Goal: Task Accomplishment & Management: Use online tool/utility

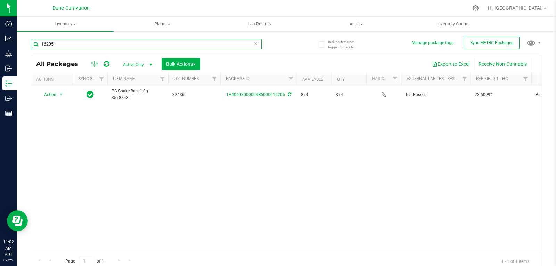
click at [114, 48] on input "16205" at bounding box center [146, 44] width 231 height 10
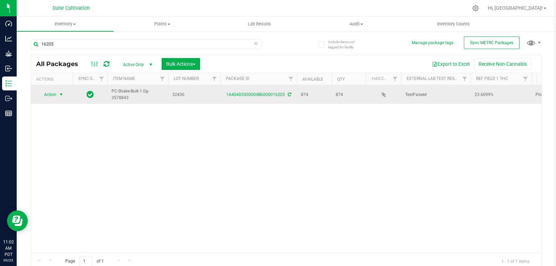
click at [47, 93] on span "Action" at bounding box center [47, 95] width 19 height 10
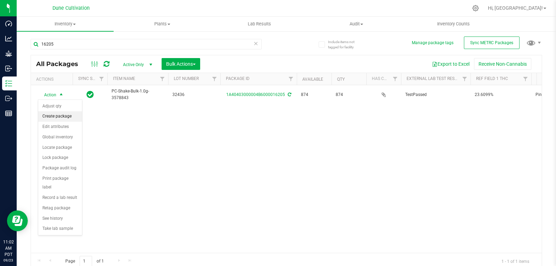
click at [50, 115] on li "Create package" at bounding box center [60, 116] width 44 height 10
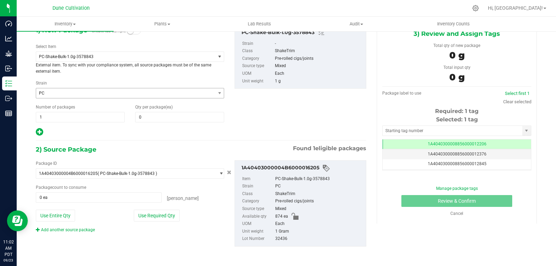
scroll to position [40, 0]
click at [135, 53] on span "PC-Shake-Bulk-1.0g-3578843" at bounding box center [125, 56] width 179 height 10
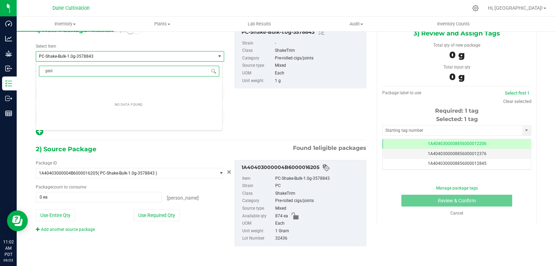
scroll to position [0, 0]
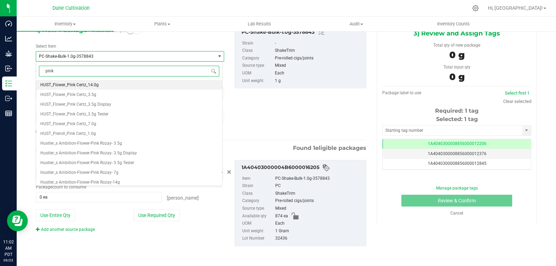
type input "pink"
click at [94, 137] on li "HUST_Preroll_Pink Certz_1.0g" at bounding box center [129, 133] width 186 height 10
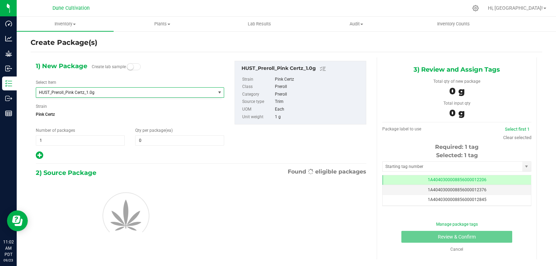
type input "0"
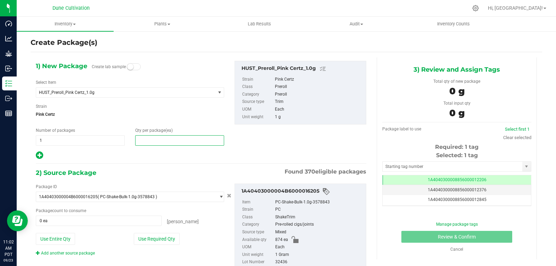
click at [156, 143] on span at bounding box center [179, 140] width 89 height 10
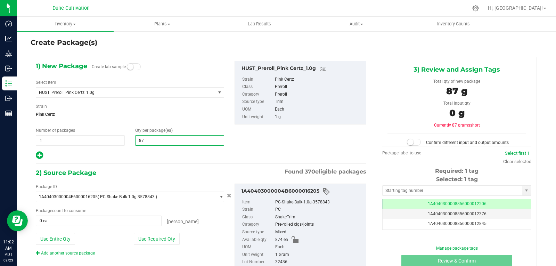
type input "874"
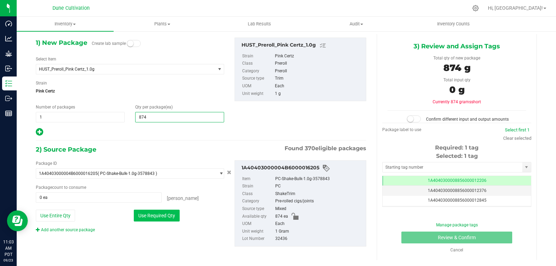
type input "874"
click at [144, 221] on button "Use Required Qty" at bounding box center [157, 215] width 46 height 12
type input "874 ea"
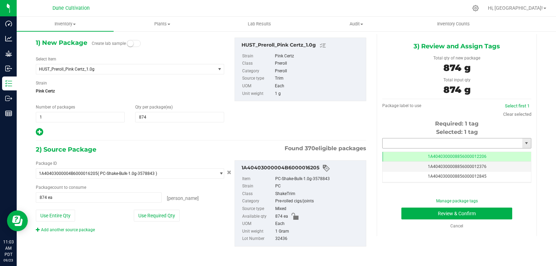
click at [437, 145] on input "text" at bounding box center [452, 143] width 140 height 10
type input "2927"
click at [517, 144] on span at bounding box center [519, 143] width 4 height 10
click at [459, 149] on div "Selected: 1 tag Tag 1A4040300008856000012206 1A4040300008856000012376 1A4040300…" at bounding box center [456, 155] width 149 height 55
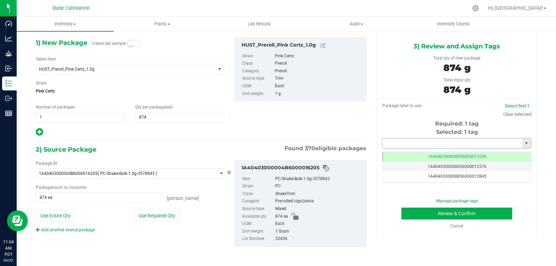
click at [454, 141] on input "text" at bounding box center [452, 143] width 140 height 10
type input "292"
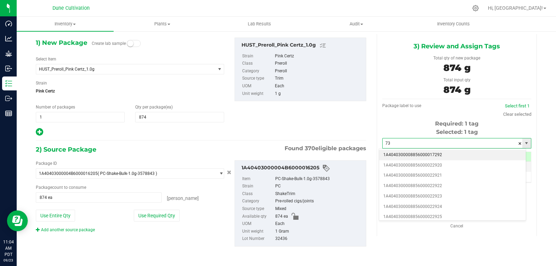
type input "7"
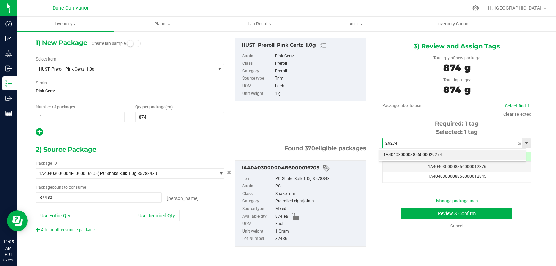
type input "2927"
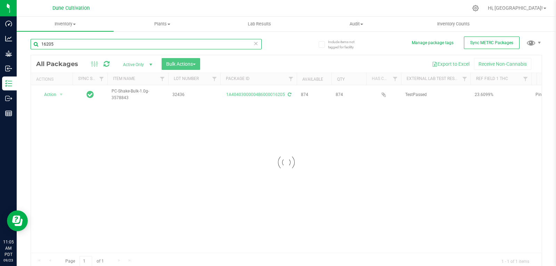
click at [68, 40] on input "16205" at bounding box center [146, 44] width 231 height 10
type input "1"
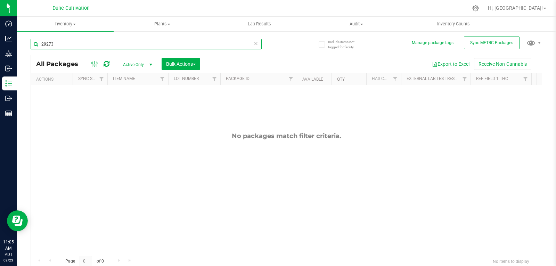
type input "29273"
click at [134, 66] on span "Active Only" at bounding box center [136, 65] width 38 height 10
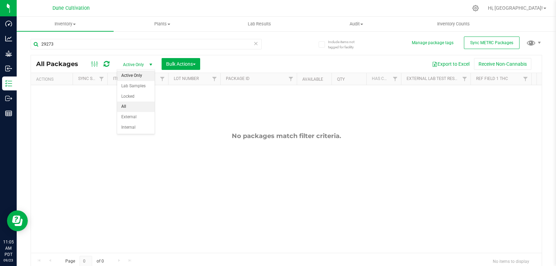
click at [128, 107] on li "All" at bounding box center [135, 106] width 37 height 10
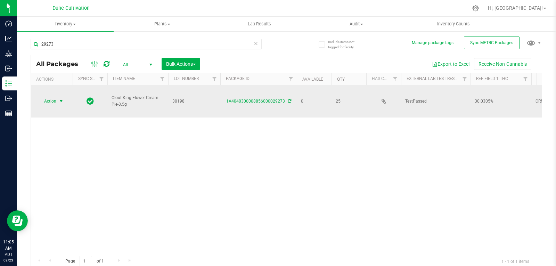
click at [43, 96] on span "Action" at bounding box center [47, 101] width 19 height 10
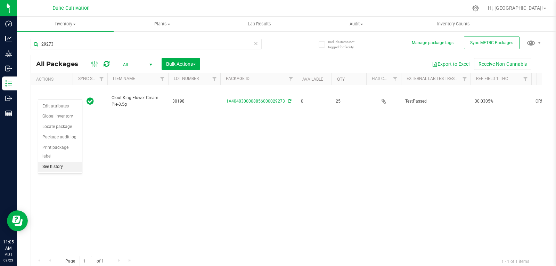
click at [57, 161] on li "See history" at bounding box center [60, 166] width 44 height 10
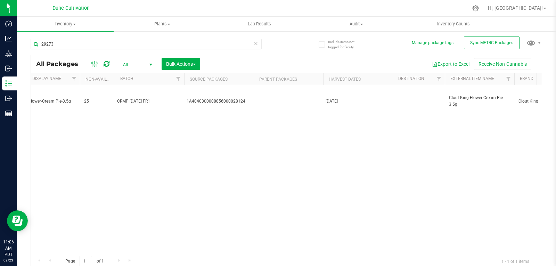
scroll to position [0, 1730]
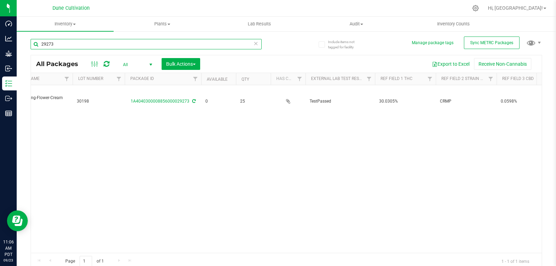
click at [90, 44] on input "29273" at bounding box center [146, 44] width 231 height 10
type input "2"
type input "16205"
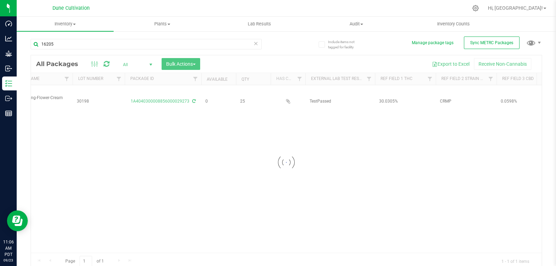
click at [127, 65] on div at bounding box center [286, 162] width 510 height 214
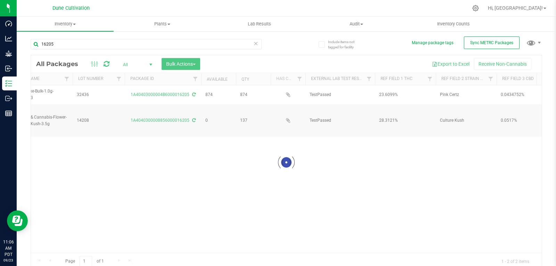
click at [126, 66] on div at bounding box center [286, 162] width 510 height 214
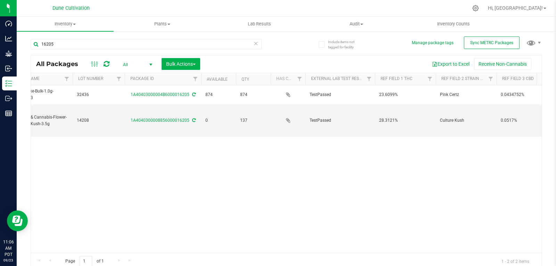
click at [126, 65] on span "All" at bounding box center [136, 65] width 38 height 10
click at [135, 77] on li "Active Only" at bounding box center [135, 75] width 37 height 10
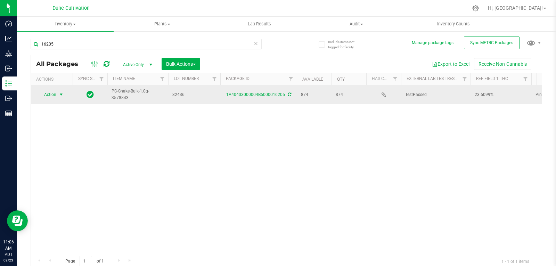
click at [42, 93] on span "Action" at bounding box center [47, 95] width 19 height 10
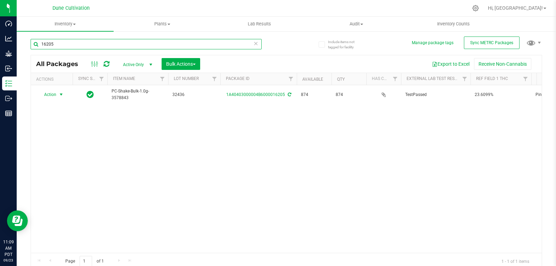
click at [75, 41] on input "16205" at bounding box center [146, 44] width 231 height 10
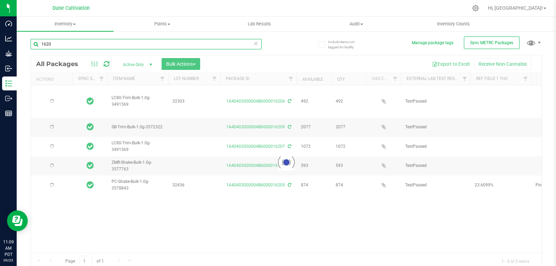
type input "16205"
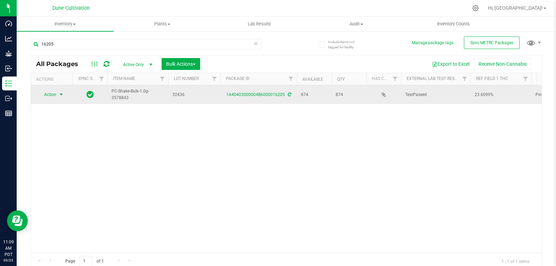
click at [46, 95] on span "Action" at bounding box center [47, 95] width 19 height 10
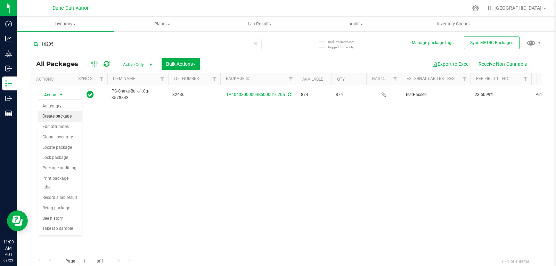
click at [48, 112] on li "Create package" at bounding box center [60, 116] width 44 height 10
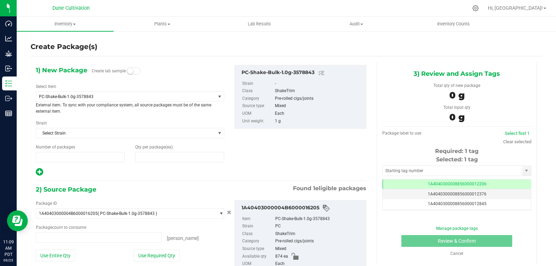
type input "1"
type input "0"
type input "0 ea"
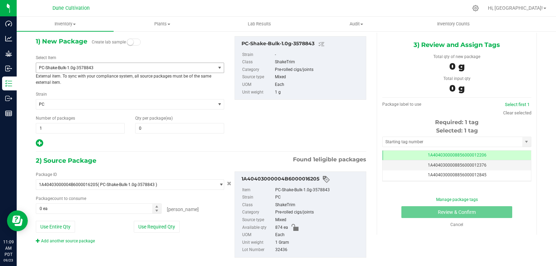
scroll to position [40, 0]
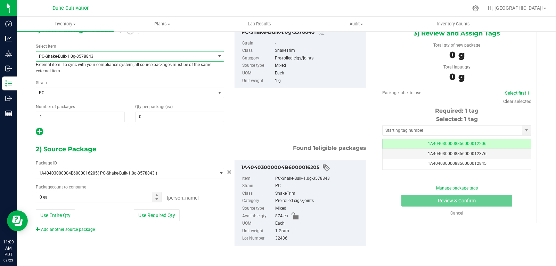
click at [121, 57] on span "PC-Shake-Bulk-1.0g-3578843" at bounding box center [122, 56] width 166 height 5
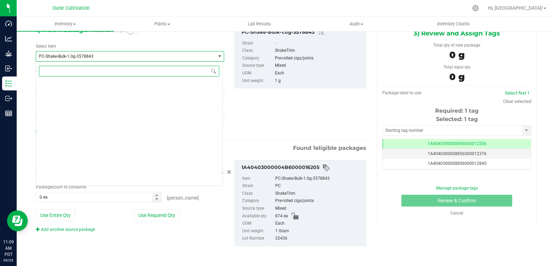
scroll to position [22126, 0]
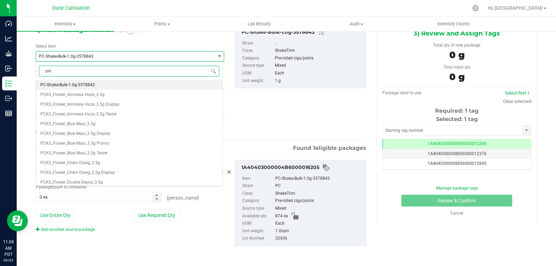
type input "pink"
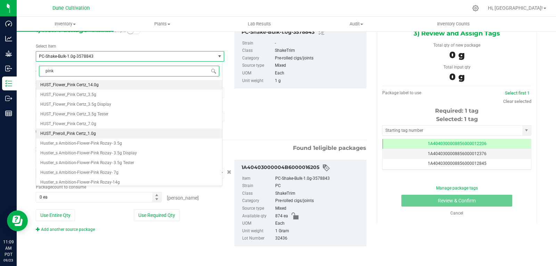
click at [98, 132] on li "HUST_Preroll_Pink Certz_1.0g" at bounding box center [129, 133] width 186 height 10
type input "0"
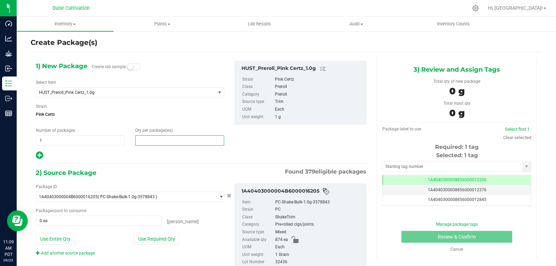
click at [161, 145] on span at bounding box center [179, 140] width 89 height 10
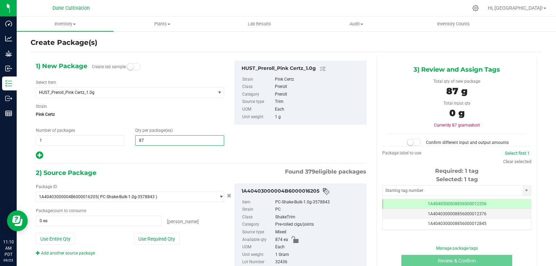
type input "874"
click at [161, 159] on div at bounding box center [130, 155] width 188 height 9
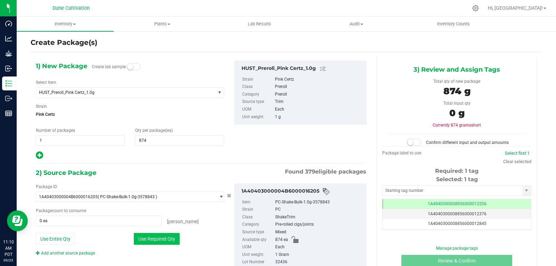
click at [161, 241] on button "Use Required Qty" at bounding box center [157, 239] width 46 height 12
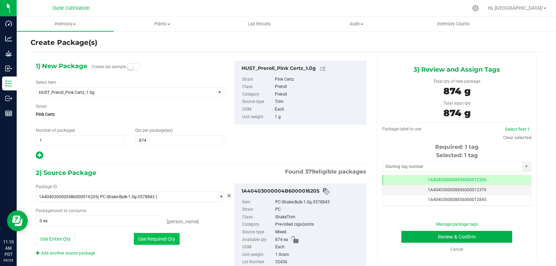
type input "874 ea"
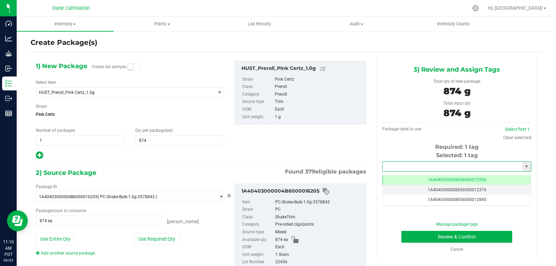
click at [417, 167] on input "text" at bounding box center [452, 166] width 140 height 10
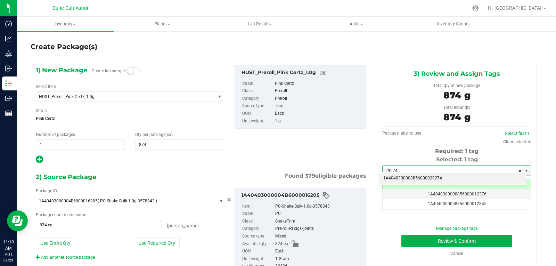
click at [391, 178] on li "1A4040300008856000029274" at bounding box center [452, 178] width 147 height 10
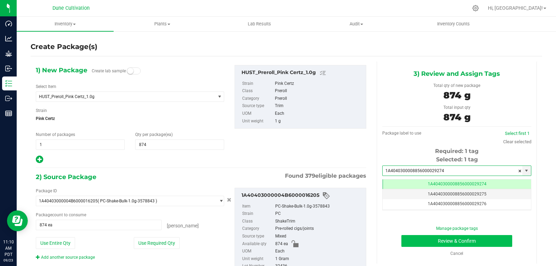
type input "1A4040300008856000029274"
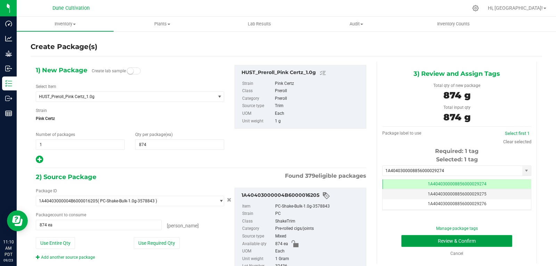
click at [417, 238] on button "Review & Confirm" at bounding box center [456, 241] width 111 height 12
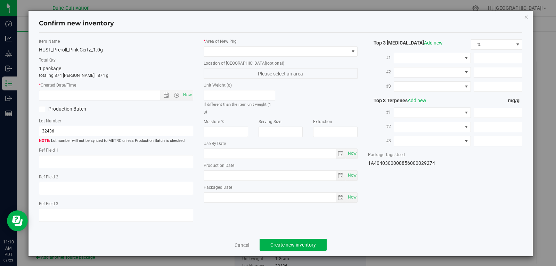
type textarea "23.6099%"
type textarea "Pink Certz"
type textarea "0.0434752%"
type input "252.7760"
type input "14.4145"
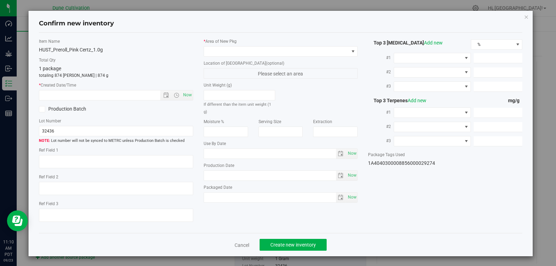
type input "7.4038"
type input "5.3700"
type input "1.9230"
type input "1.6840"
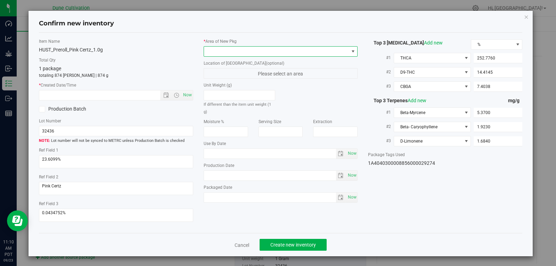
click at [287, 56] on span at bounding box center [280, 51] width 154 height 10
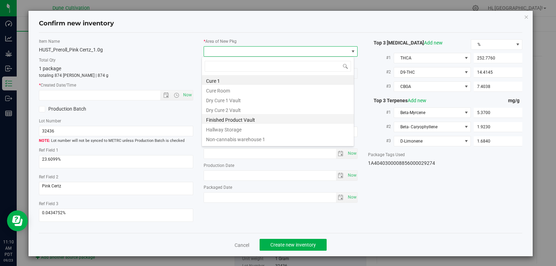
click at [266, 119] on li "Finished Product Vault" at bounding box center [278, 119] width 152 height 10
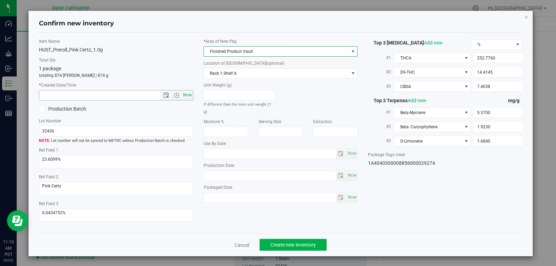
click at [187, 94] on span "Now" at bounding box center [187, 95] width 12 height 10
type input "[DATE] 11:10 AM"
click at [306, 245] on span "Create new inventory" at bounding box center [292, 245] width 45 height 6
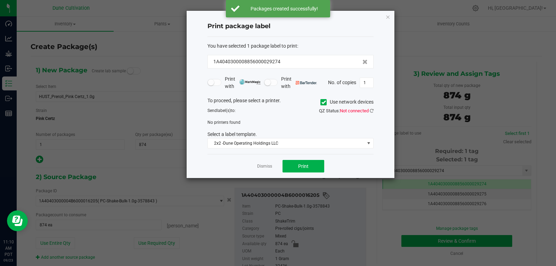
click at [269, 172] on div "Dismiss Print" at bounding box center [290, 166] width 166 height 24
click at [259, 168] on link "Dismiss" at bounding box center [264, 166] width 15 height 6
